Goal: Navigation & Orientation: Find specific page/section

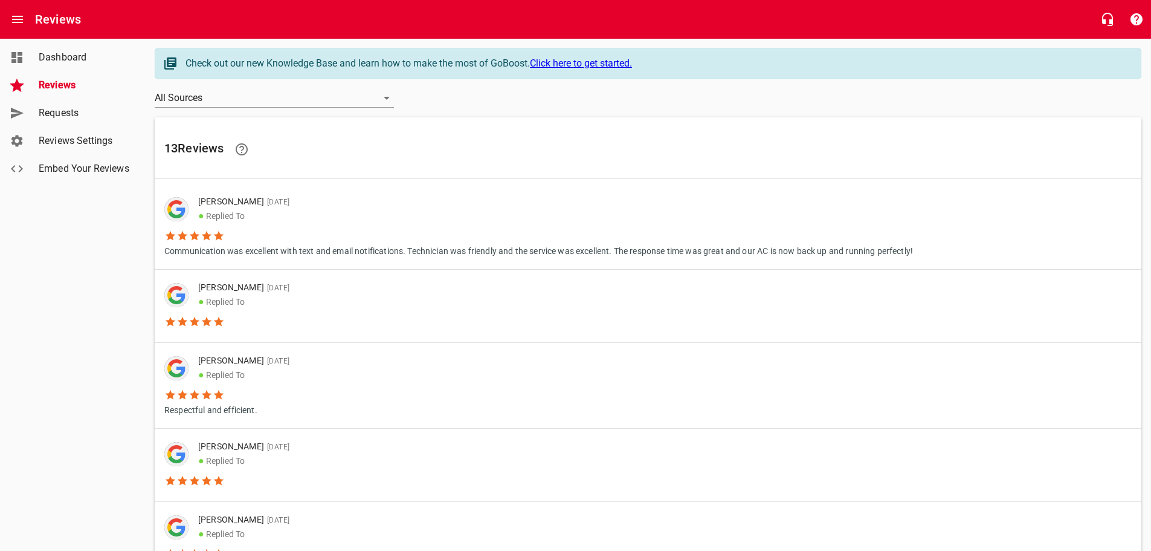
click at [48, 83] on span "Reviews" at bounding box center [85, 85] width 92 height 15
click at [17, 19] on icon "Open drawer" at bounding box center [17, 19] width 11 height 7
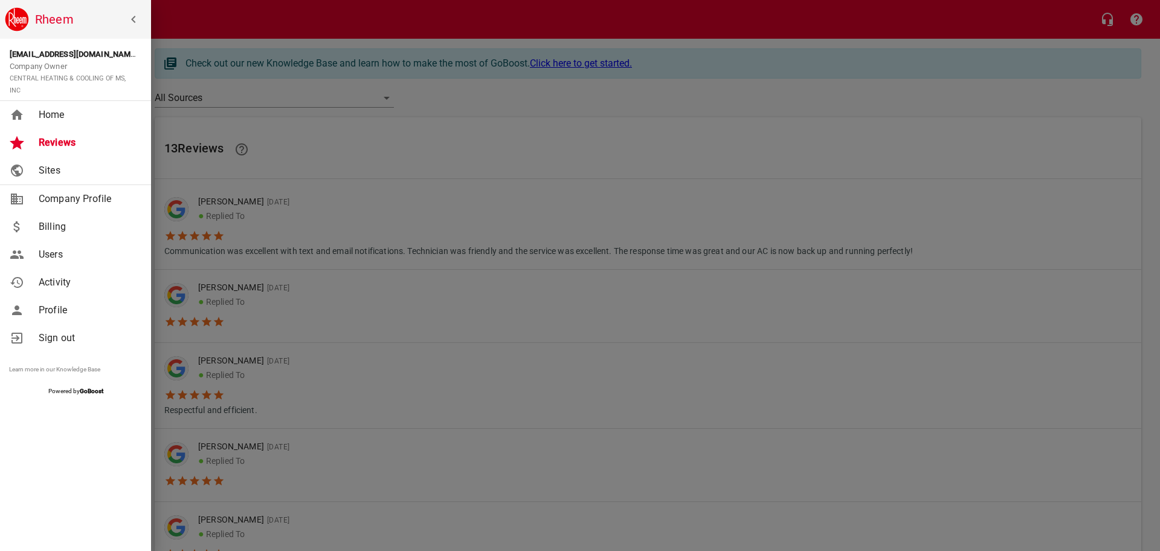
click at [55, 137] on span "Reviews" at bounding box center [88, 142] width 98 height 15
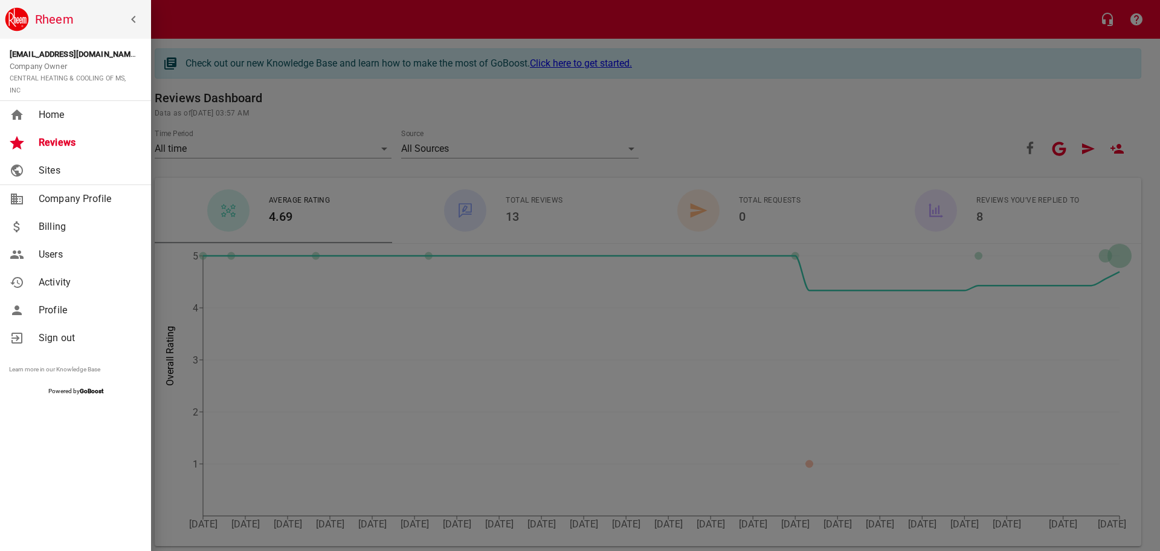
click at [710, 141] on div at bounding box center [580, 275] width 1160 height 551
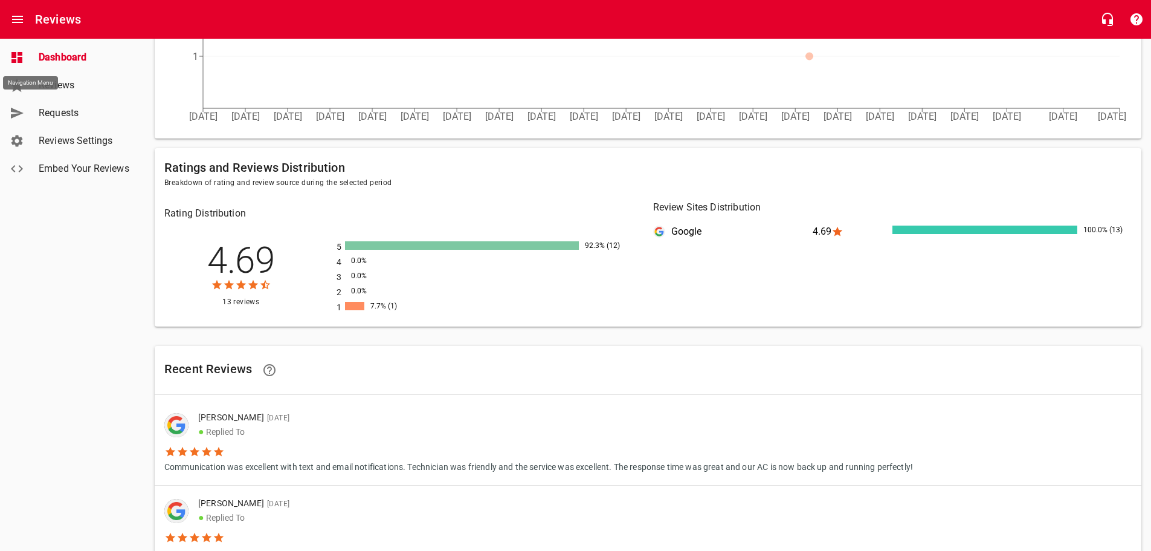
scroll to position [363, 0]
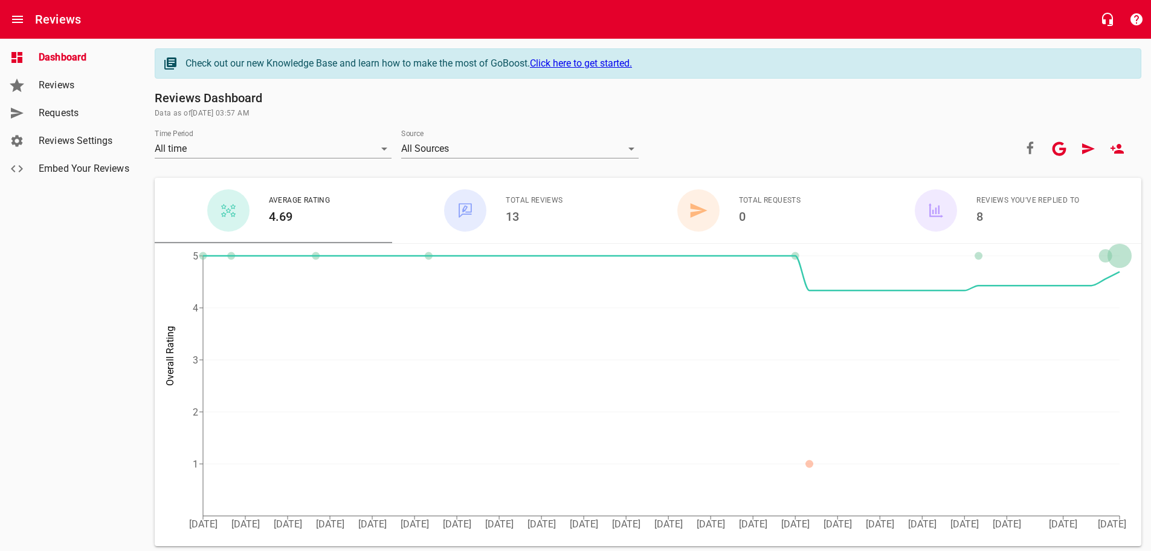
click at [70, 87] on span "Reviews" at bounding box center [85, 85] width 92 height 15
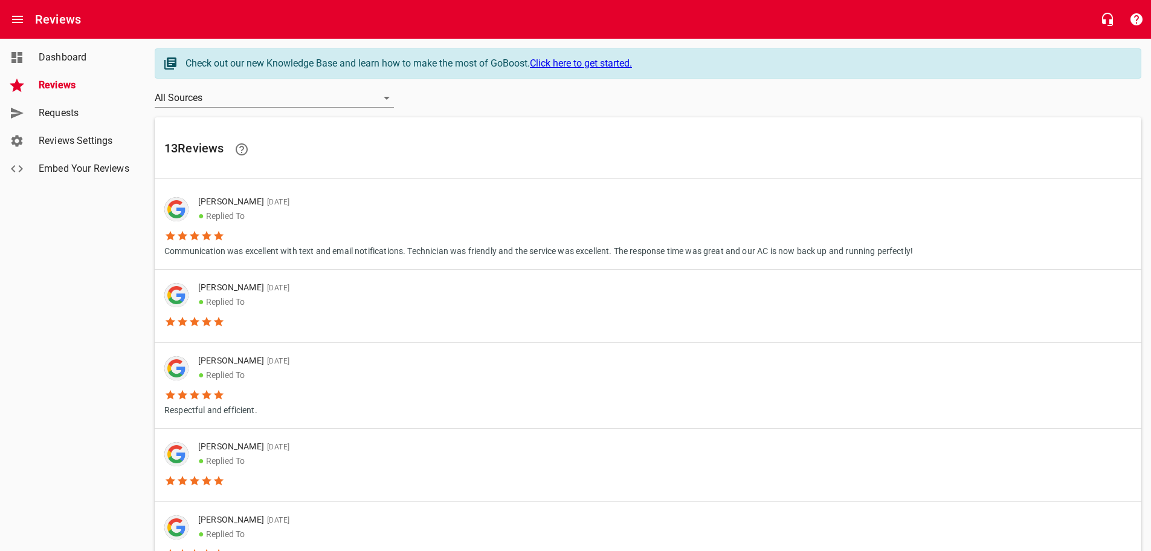
click at [65, 111] on span "Requests" at bounding box center [85, 113] width 92 height 15
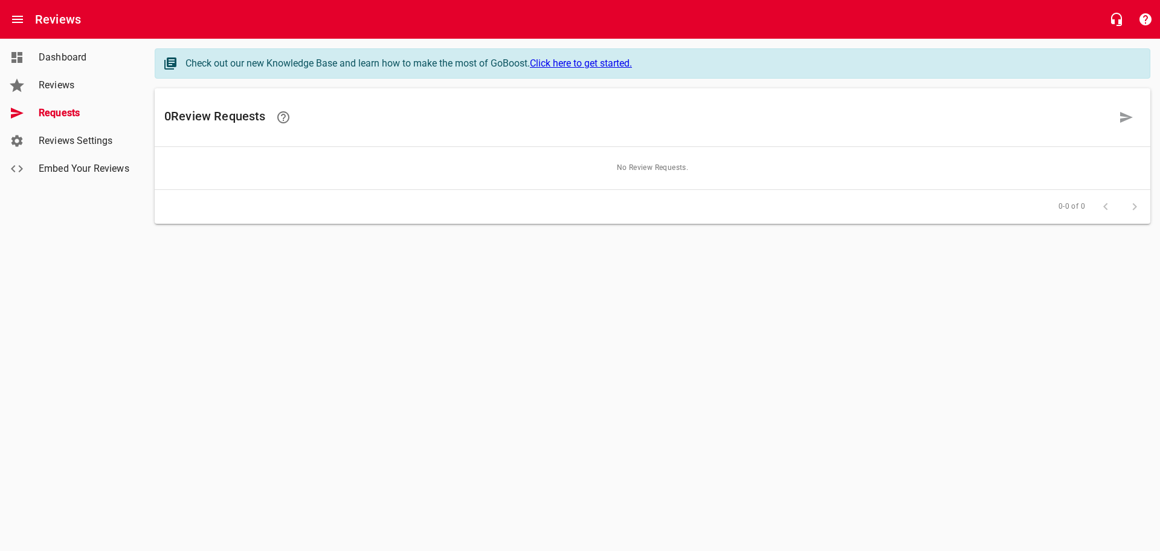
click at [62, 91] on span "Reviews" at bounding box center [85, 85] width 92 height 15
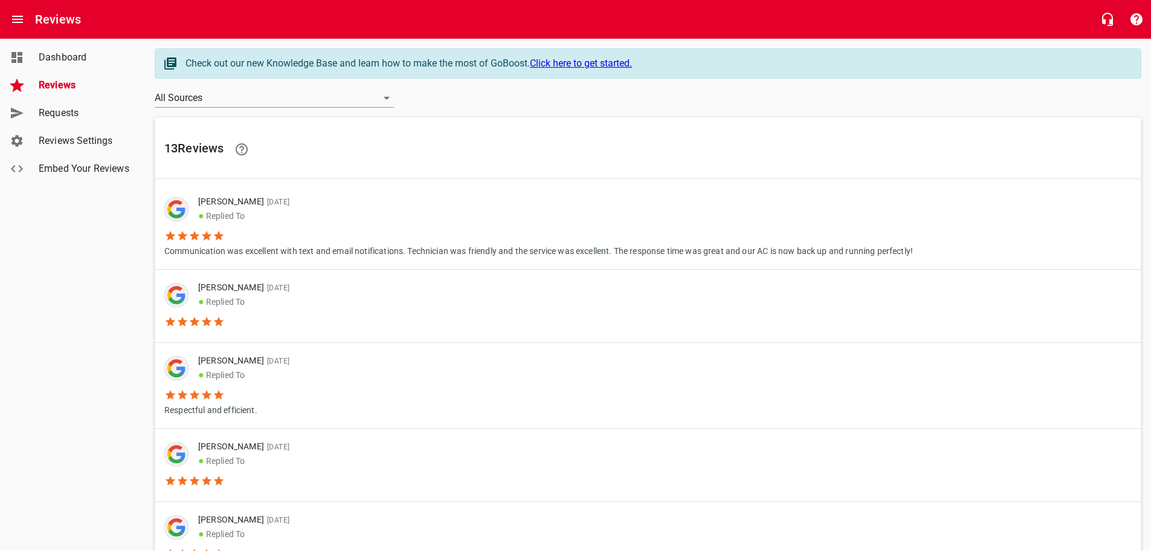
click at [80, 57] on span "Dashboard" at bounding box center [85, 57] width 92 height 15
